Goal: Information Seeking & Learning: Compare options

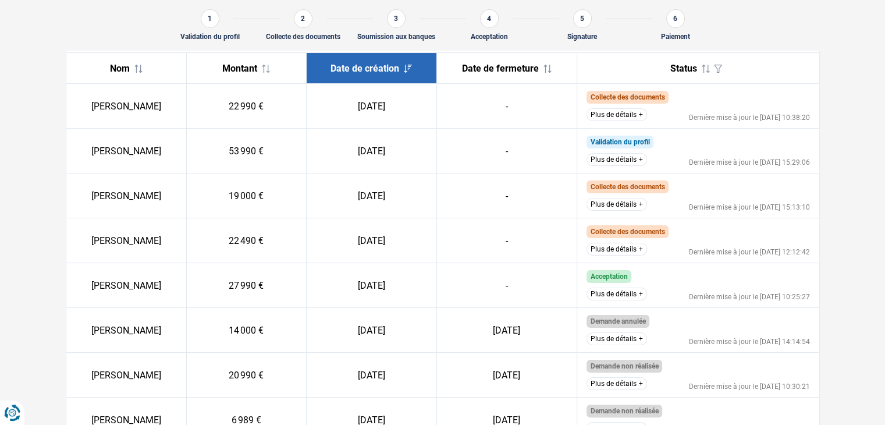
scroll to position [161, 0]
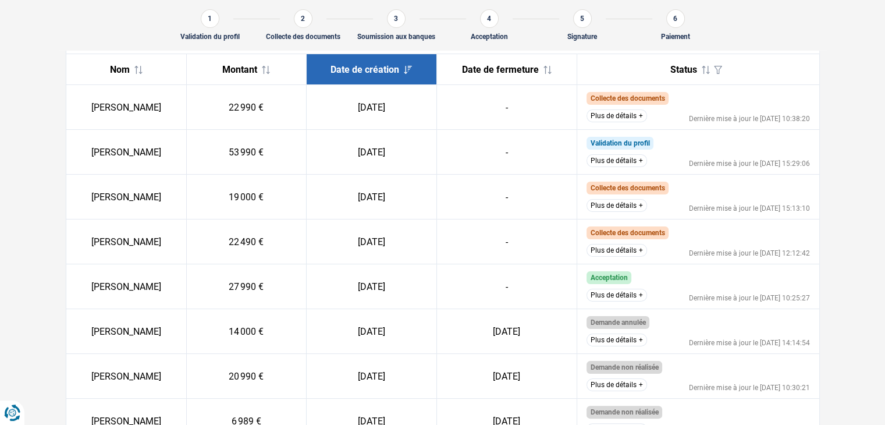
click at [624, 252] on button "Plus de détails" at bounding box center [616, 250] width 61 height 13
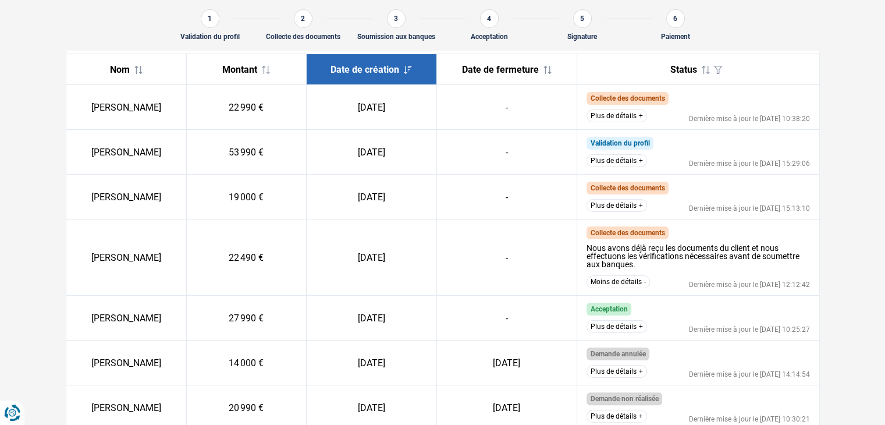
click at [624, 326] on button "Plus de détails" at bounding box center [616, 326] width 61 height 13
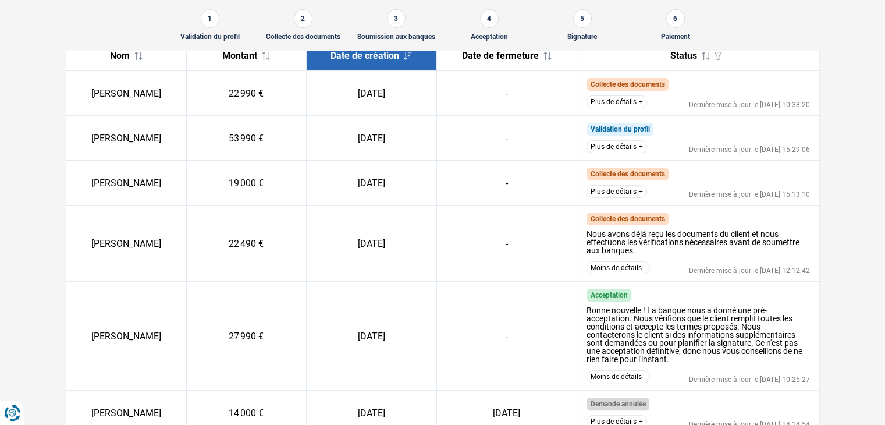
scroll to position [148, 0]
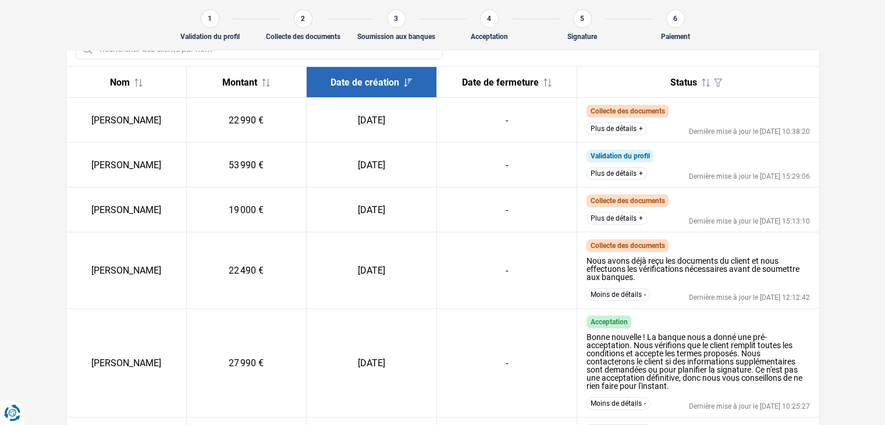
click at [638, 223] on button "Plus de détails" at bounding box center [616, 218] width 61 height 13
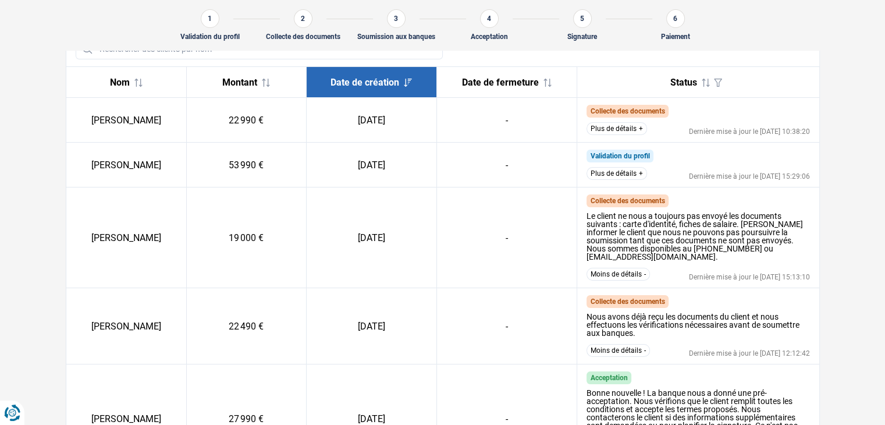
click at [631, 173] on button "Plus de détails" at bounding box center [616, 173] width 61 height 13
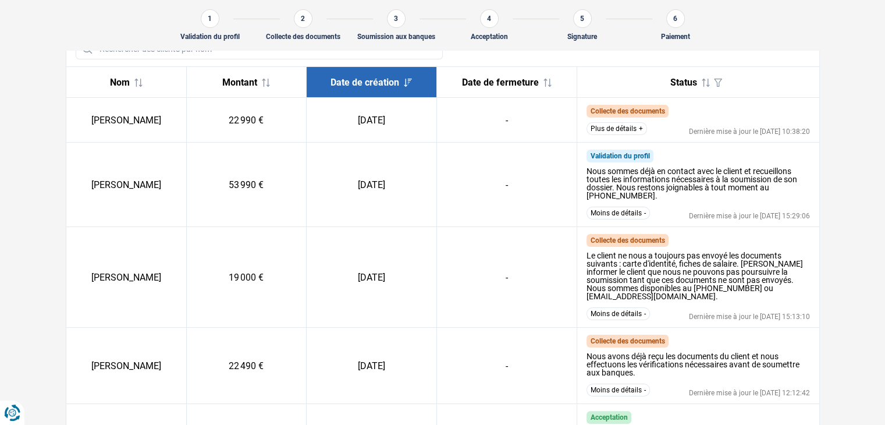
click at [626, 129] on button "Plus de détails" at bounding box center [616, 128] width 61 height 13
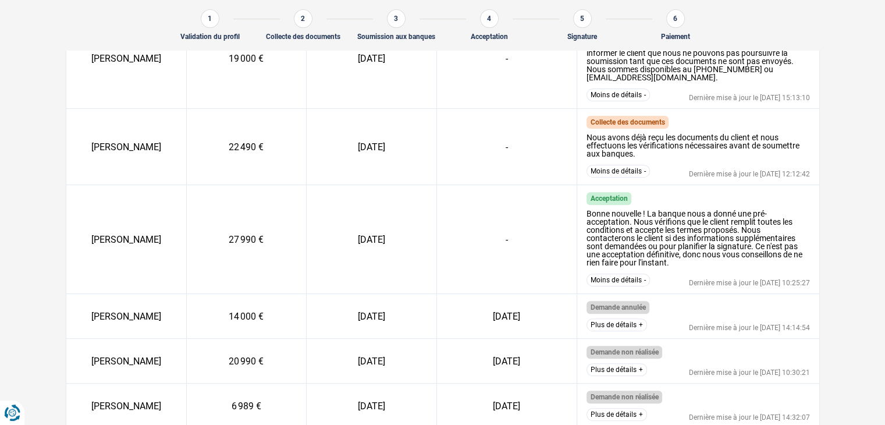
scroll to position [497, 0]
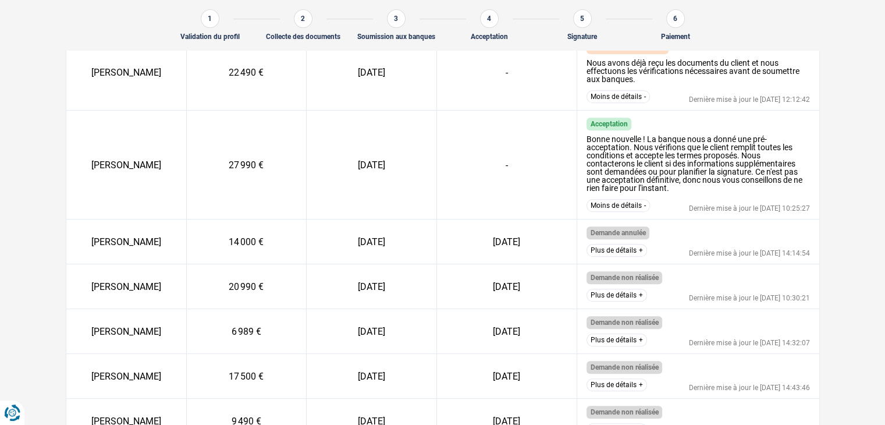
click at [607, 244] on button "Plus de détails" at bounding box center [616, 250] width 61 height 13
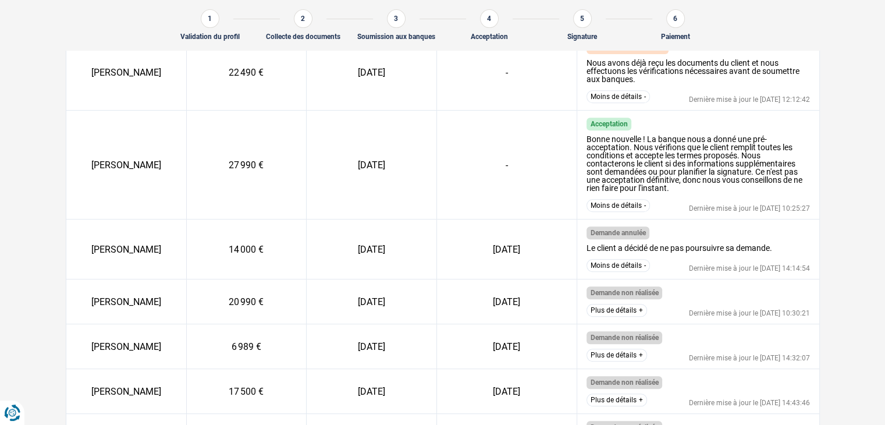
click at [613, 304] on button "Plus de détails" at bounding box center [616, 310] width 61 height 13
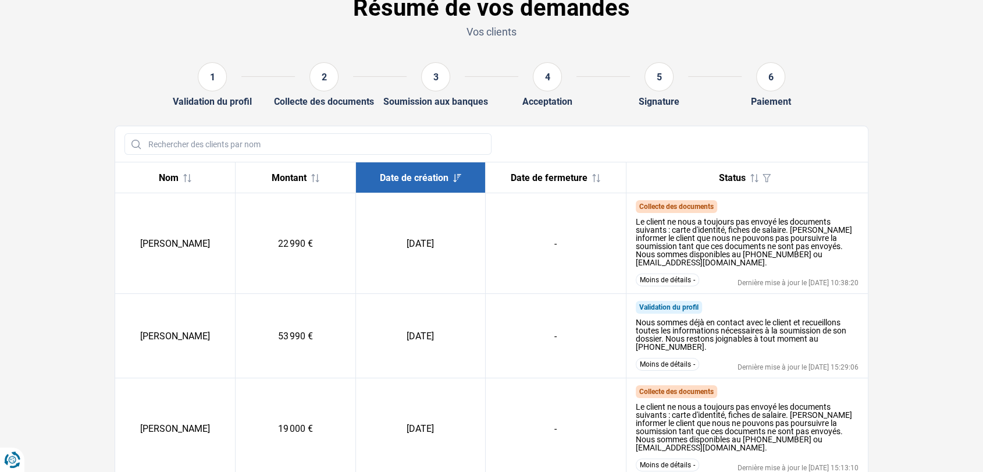
scroll to position [0, 0]
